Goal: Information Seeking & Learning: Learn about a topic

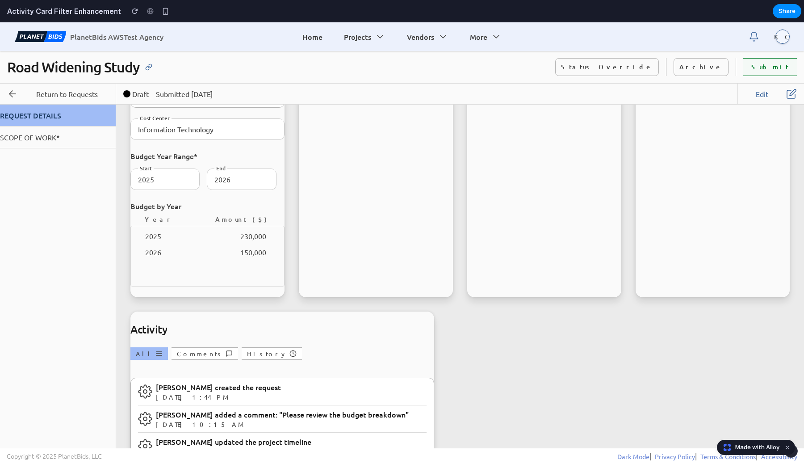
scroll to position [550, 0]
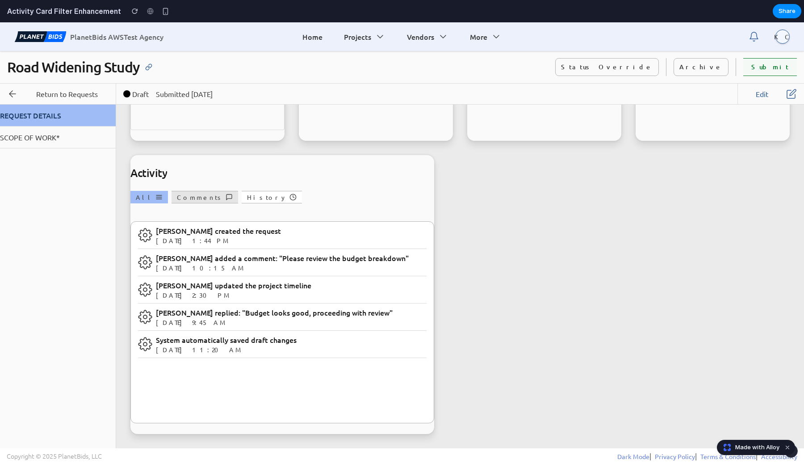
click at [179, 194] on button "Comments" at bounding box center [205, 197] width 67 height 13
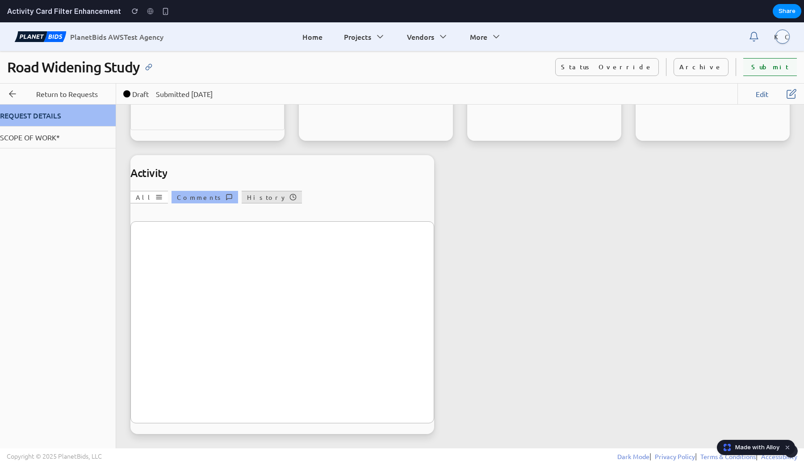
click at [242, 197] on button "History" at bounding box center [272, 197] width 60 height 13
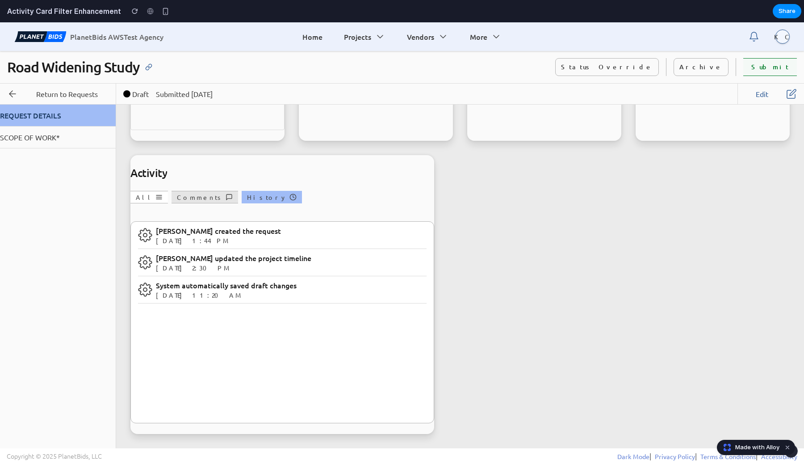
click at [183, 199] on button "Comments" at bounding box center [205, 197] width 67 height 13
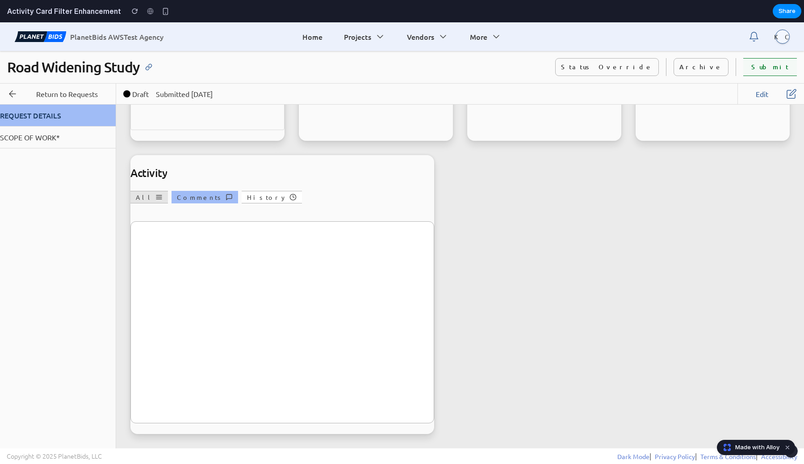
click at [156, 197] on icon "button" at bounding box center [158, 197] width 5 height 4
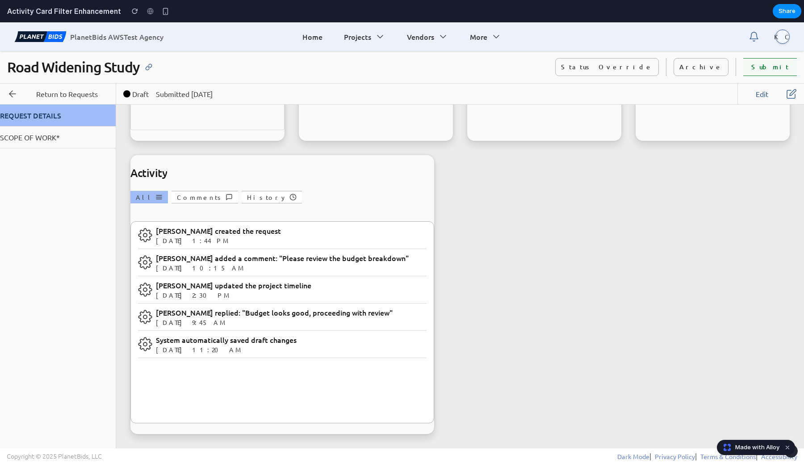
click at [201, 171] on header "Activity" at bounding box center [282, 172] width 304 height 25
click at [39, 146] on button "SCOPE OF WORK *" at bounding box center [58, 137] width 116 height 22
click at [55, 122] on button "REQUEST DETAILS" at bounding box center [58, 116] width 116 height 22
click at [17, 90] on icon "button" at bounding box center [12, 93] width 11 height 11
click at [147, 61] on button "button" at bounding box center [149, 67] width 14 height 14
